Goal: Transaction & Acquisition: Purchase product/service

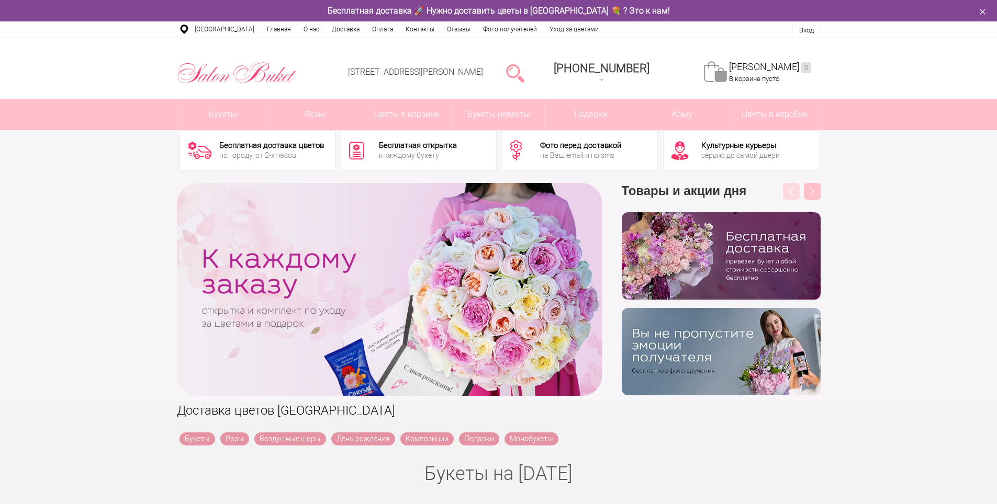
click at [522, 70] on div at bounding box center [515, 72] width 27 height 21
click at [524, 74] on link at bounding box center [515, 72] width 18 height 21
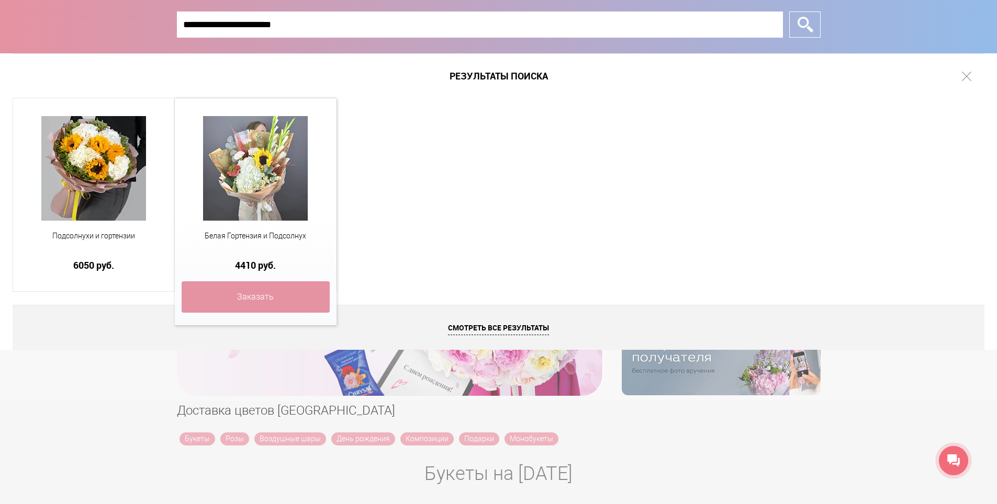
type input "**********"
click at [272, 155] on img at bounding box center [255, 168] width 105 height 105
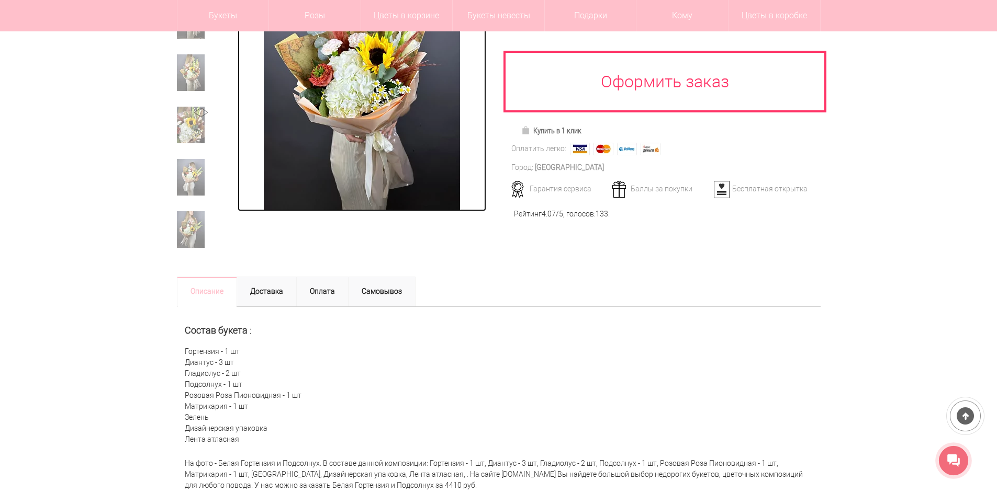
scroll to position [209, 0]
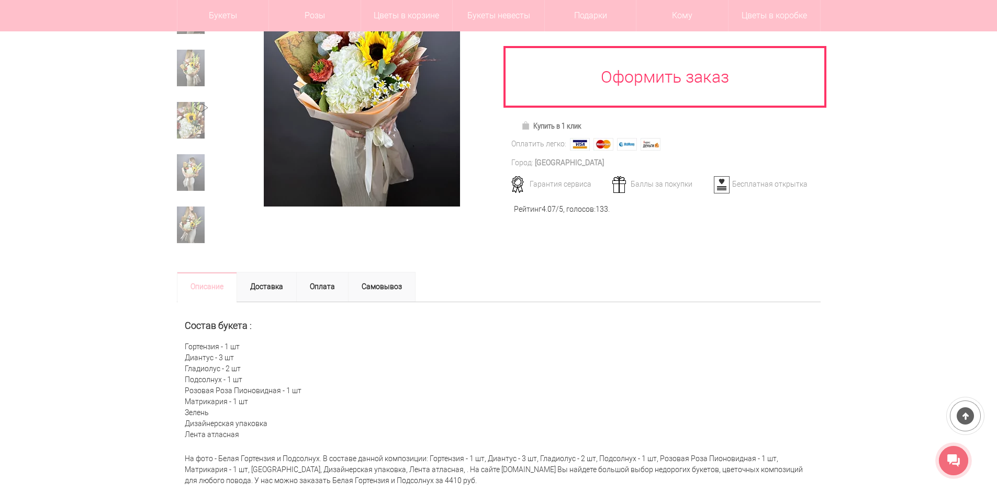
drag, startPoint x: 187, startPoint y: 344, endPoint x: 253, endPoint y: 407, distance: 91.8
click at [253, 407] on div "Состав букета : Гортензия - 1 шт Диантус - 3 шт Гладиолус - 2 шт Подсолнух - 1 …" at bounding box center [499, 375] width 644 height 146
click at [214, 411] on div "Состав букета : Гортензия - 1 шт Диантус - 3 шт Гладиолус - 2 шт Подсолнух - 1 …" at bounding box center [499, 375] width 644 height 146
drag, startPoint x: 213, startPoint y: 412, endPoint x: 193, endPoint y: 350, distance: 65.4
click at [183, 336] on div "Состав букета : Гортензия - 1 шт Диантус - 3 шт Гладиолус - 2 шт Подсолнух - 1 …" at bounding box center [499, 375] width 644 height 146
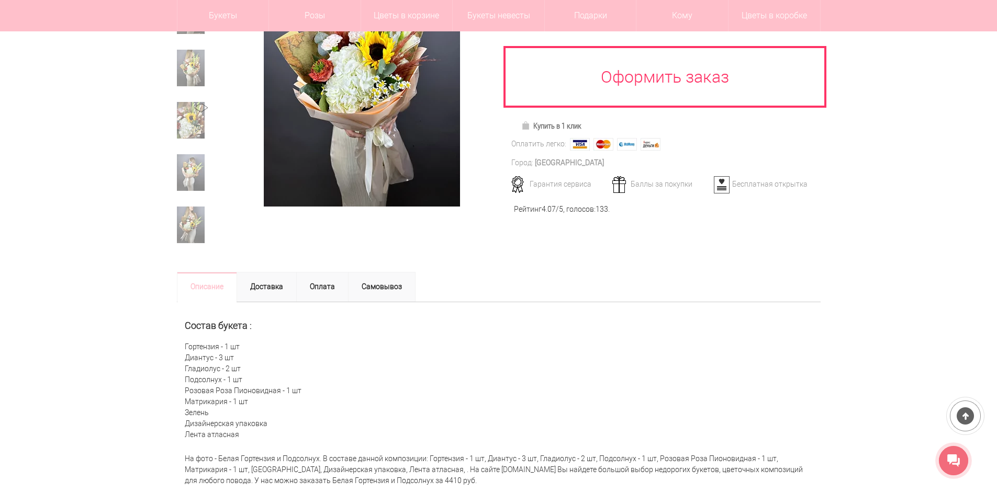
copy div "Гортензия - 1 шт Диантус - 3 шт Гладиолус - 2 шт Подсолнух - 1 шт Розовая Роза …"
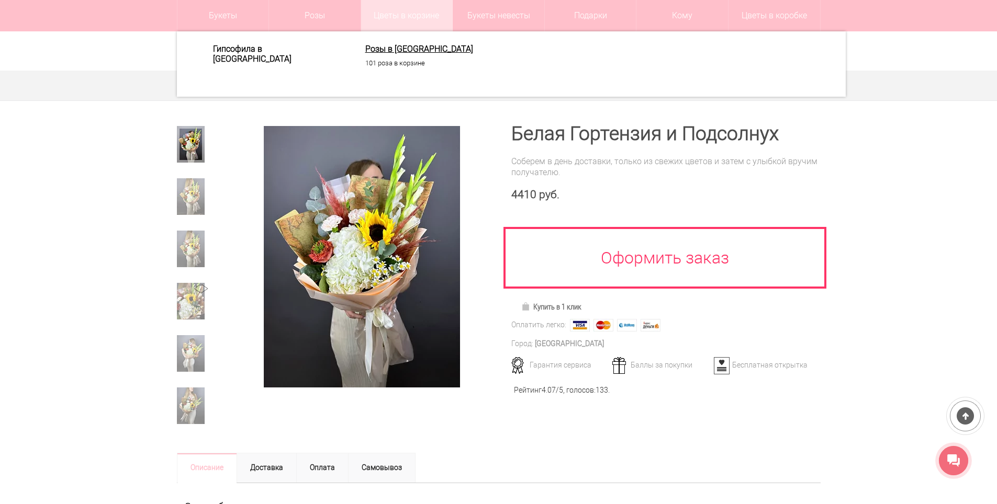
scroll to position [0, 0]
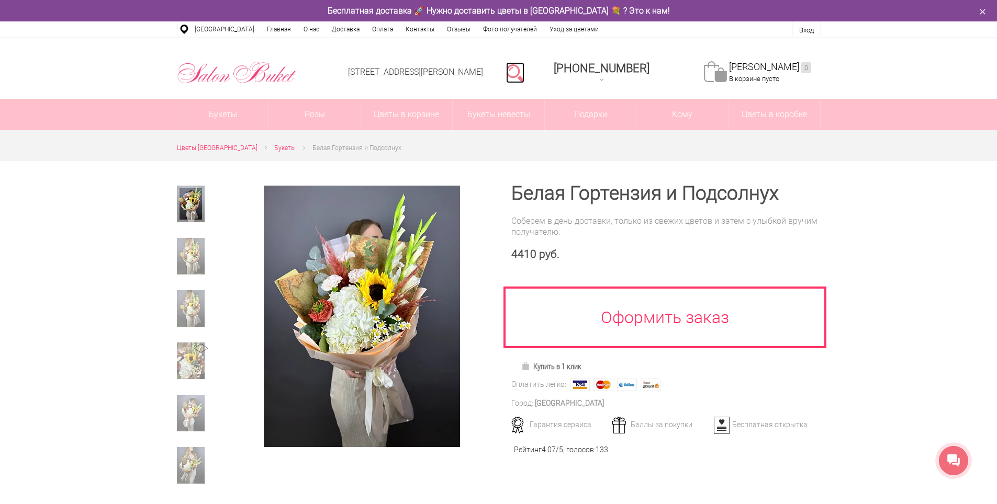
click at [523, 76] on link at bounding box center [515, 72] width 18 height 21
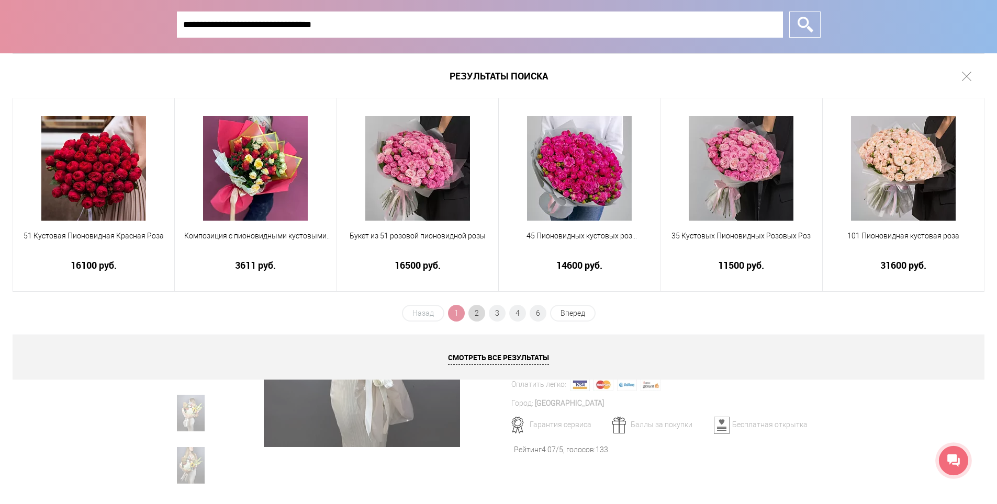
type input "**********"
click at [481, 318] on span "2" at bounding box center [476, 313] width 17 height 17
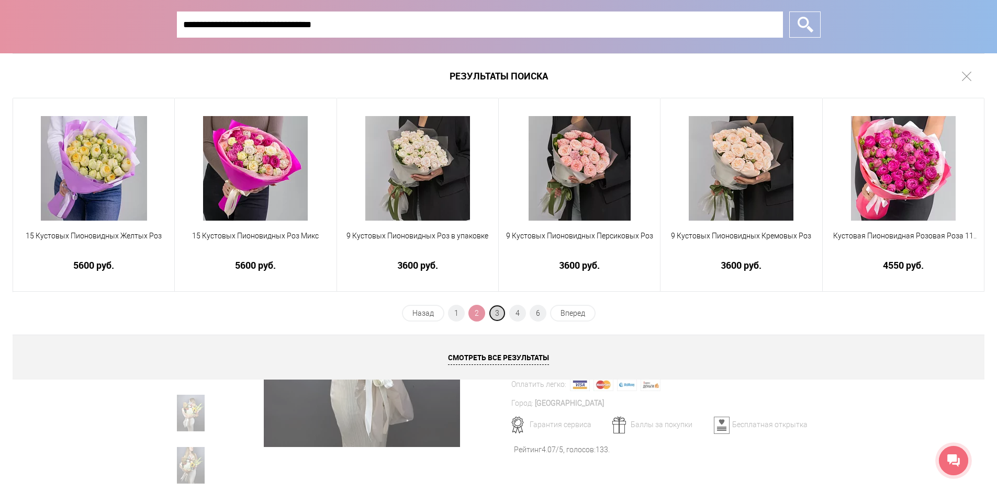
click at [501, 314] on span "3" at bounding box center [497, 313] width 17 height 17
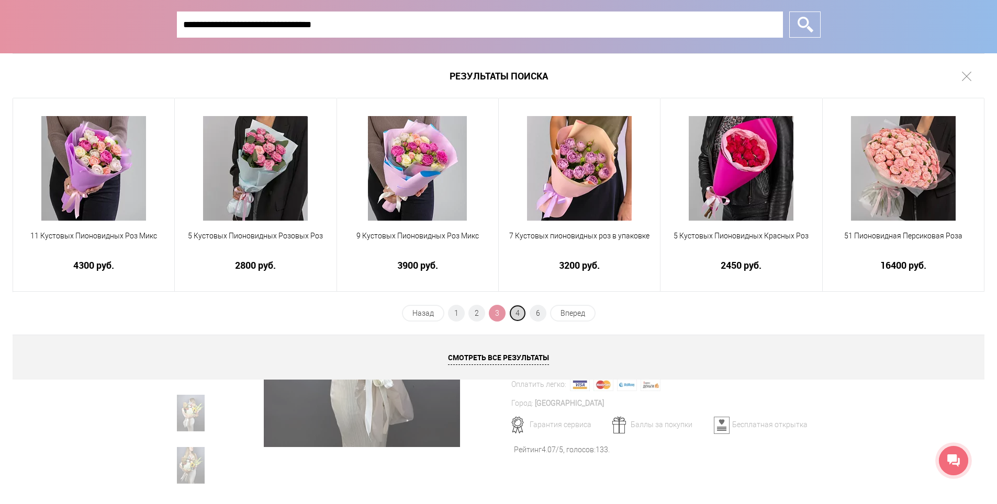
click at [516, 315] on span "4" at bounding box center [517, 313] width 17 height 17
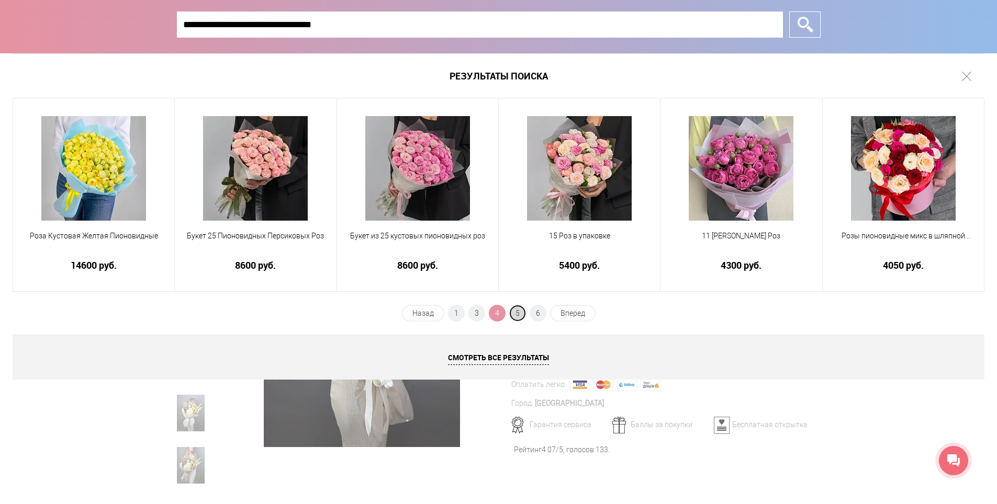
click at [517, 317] on span "5" at bounding box center [517, 313] width 17 height 17
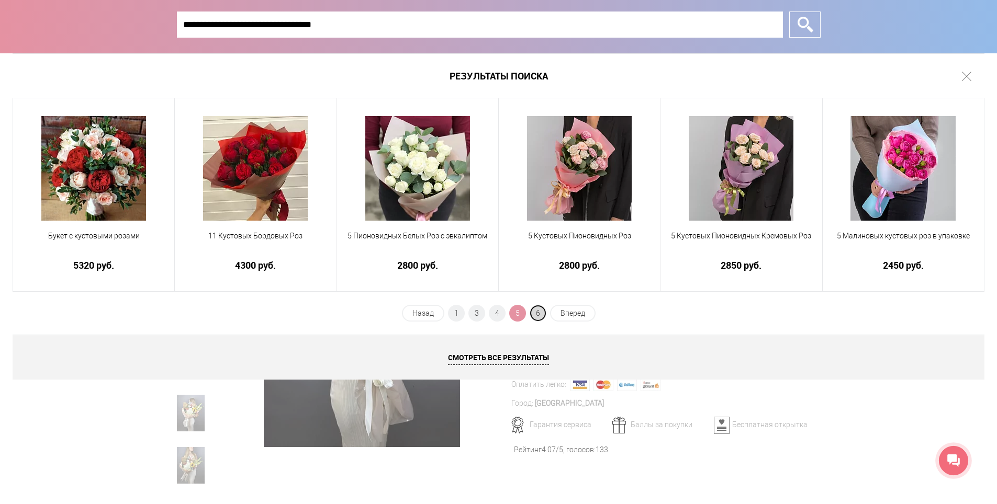
click at [535, 317] on span "6" at bounding box center [538, 313] width 17 height 17
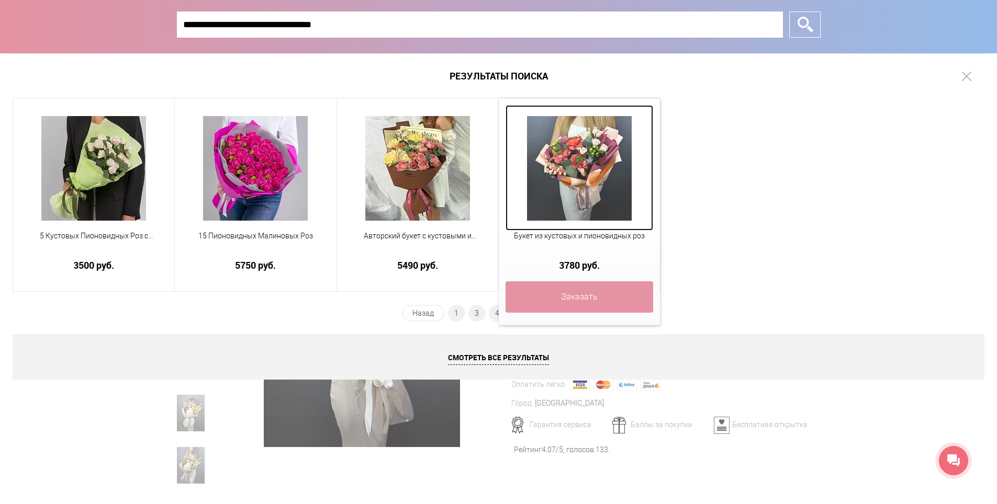
click at [587, 186] on img at bounding box center [579, 168] width 105 height 105
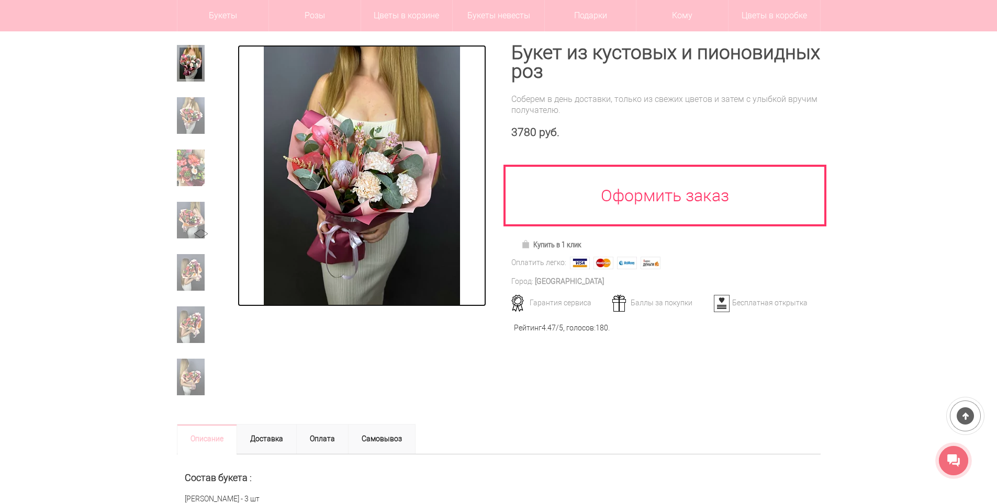
scroll to position [209, 0]
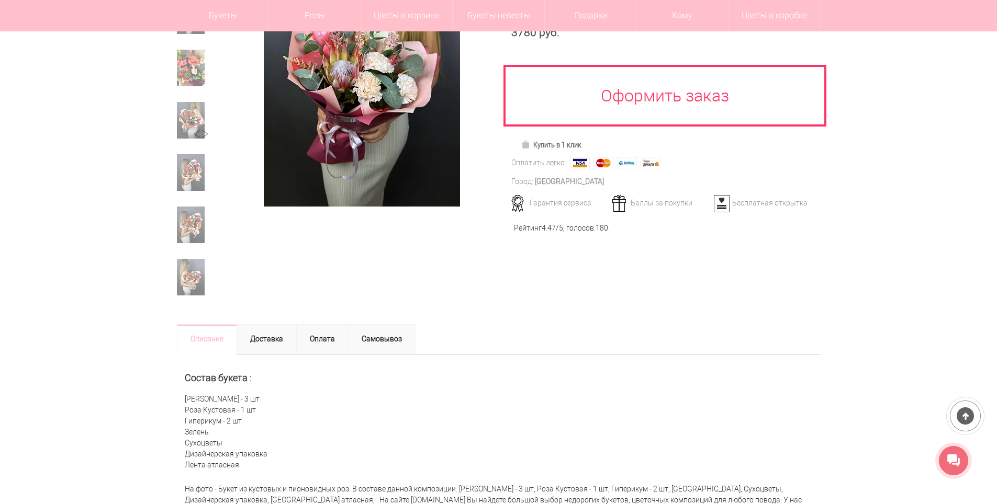
drag, startPoint x: 185, startPoint y: 397, endPoint x: 235, endPoint y: 446, distance: 70.3
click at [235, 446] on div "Состав букета : Роза Пионовидная - 3 шт Роза Кустовая - 1 шт Гиперикум - 2 шт З…" at bounding box center [499, 417] width 644 height 124
copy div "Роза Пионовидная - 3 шт Роза Кустовая - 1 шт Гиперикум - 2 шт Зелень Сухоцветы"
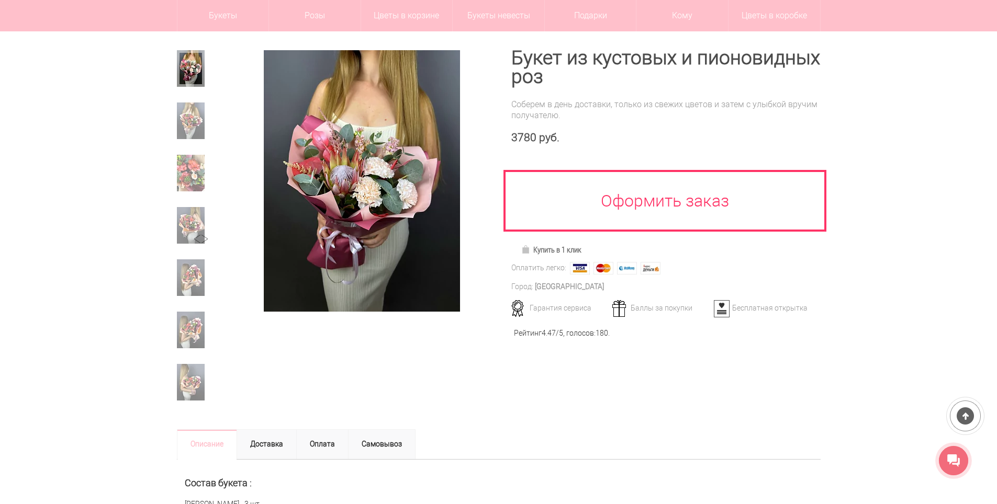
scroll to position [0, 0]
